Goal: Navigation & Orientation: Find specific page/section

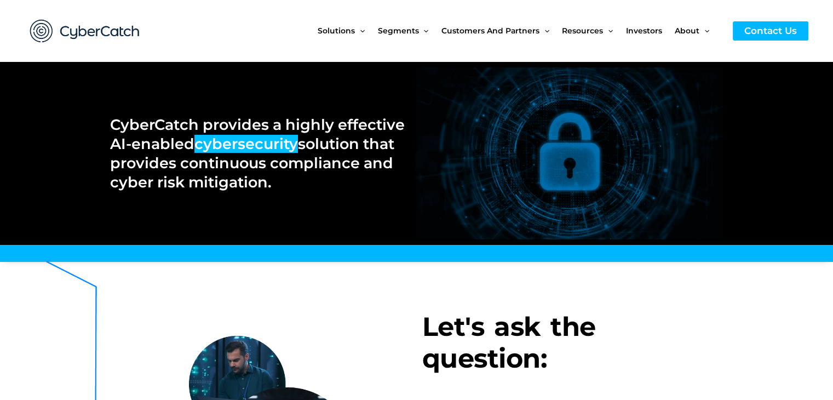
click at [514, 281] on div at bounding box center [572, 286] width 301 height 27
click at [554, 281] on div at bounding box center [572, 286] width 301 height 27
click at [512, 261] on div at bounding box center [417, 254] width 508 height 16
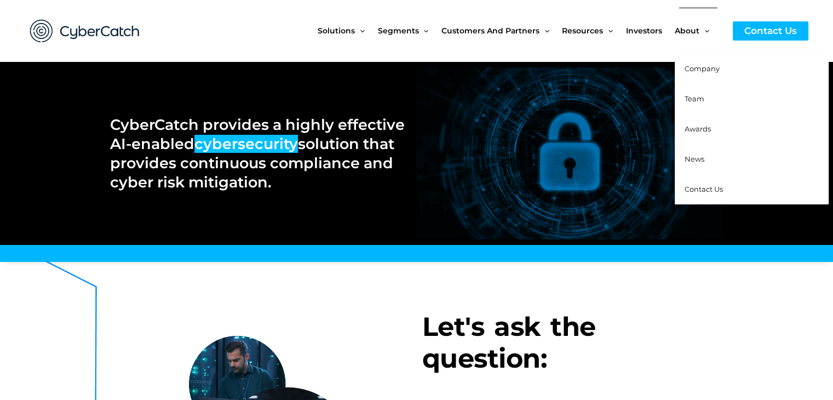
click at [706, 67] on span "Company" at bounding box center [701, 68] width 35 height 9
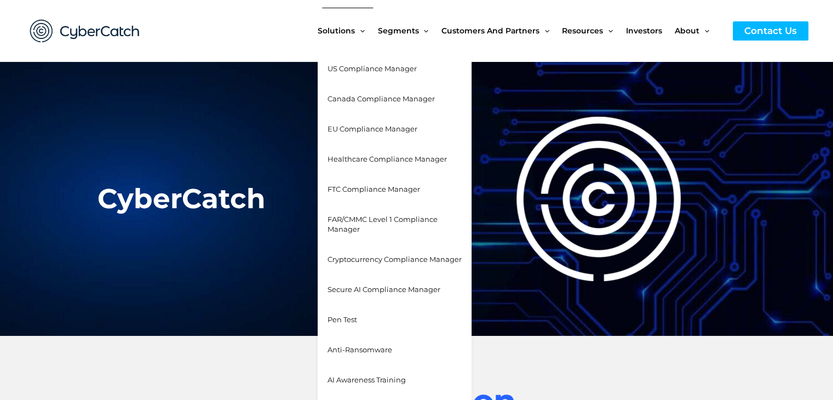
click at [368, 66] on span "US Compliance Manager" at bounding box center [371, 68] width 89 height 9
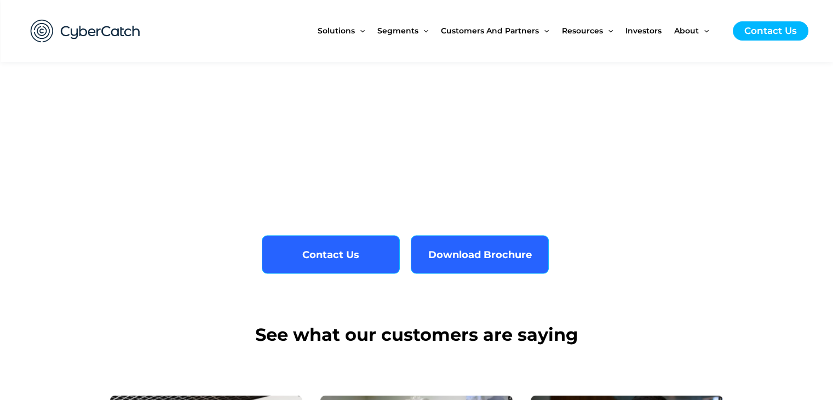
scroll to position [2409, 0]
